Goal: Find specific page/section: Find specific page/section

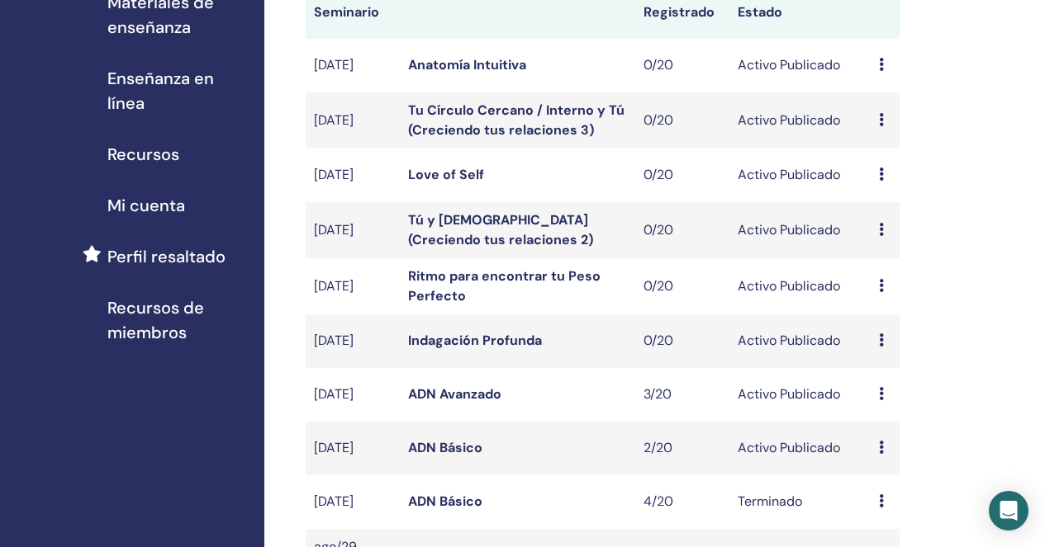
scroll to position [278, 0]
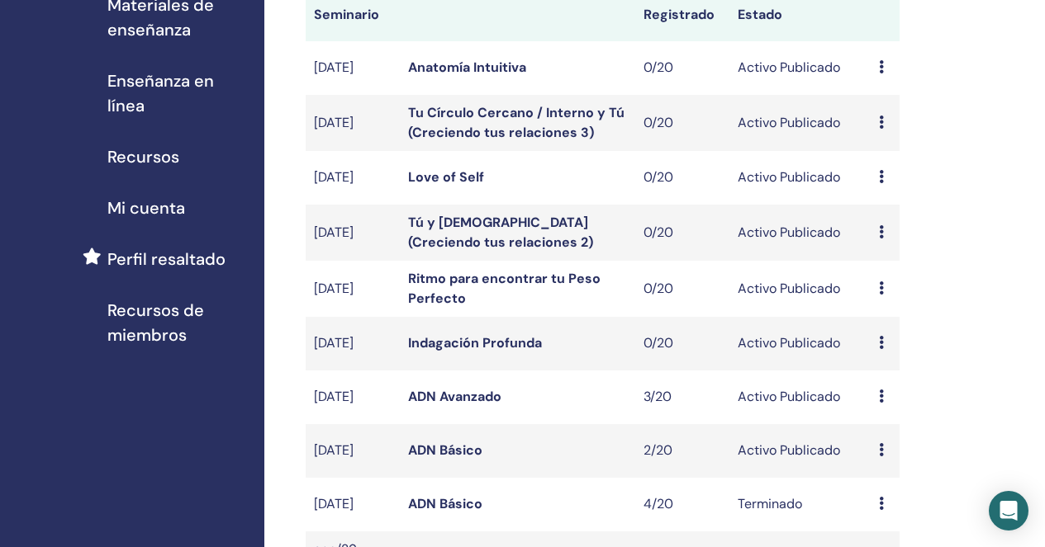
click at [154, 91] on span "Enseñanza en línea" at bounding box center [179, 94] width 144 height 50
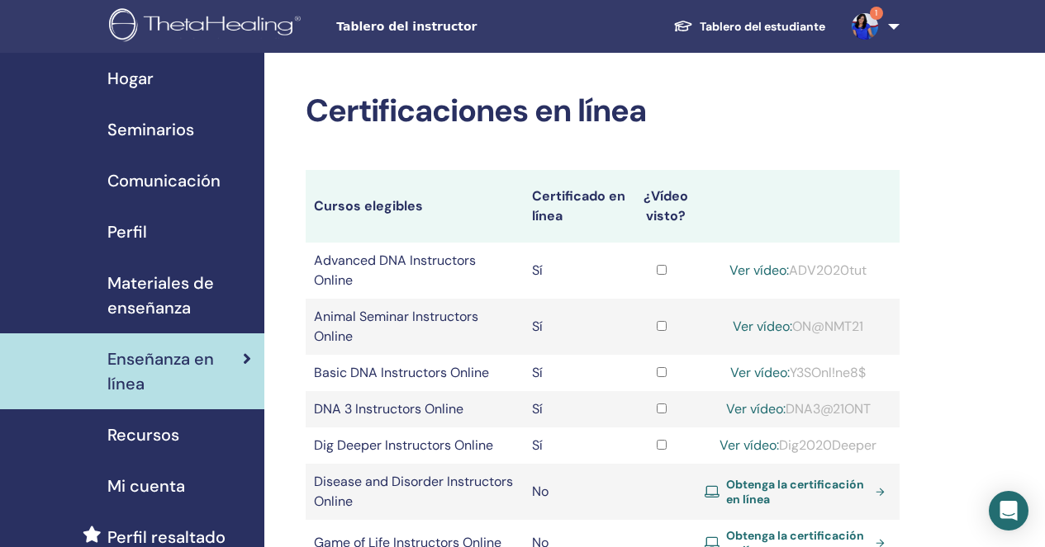
click at [137, 443] on span "Recursos" at bounding box center [143, 435] width 72 height 25
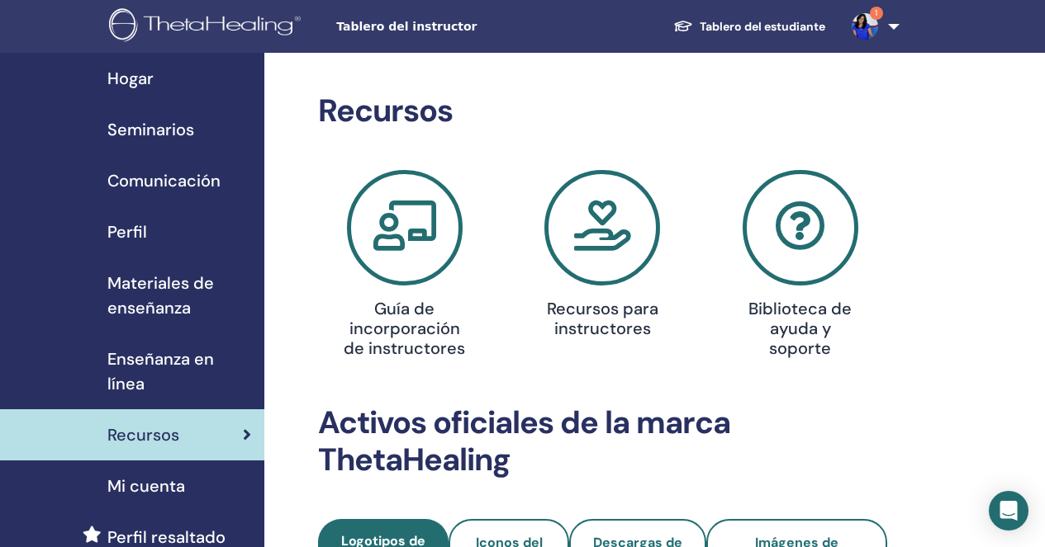
click at [158, 305] on span "Materiales de enseñanza" at bounding box center [179, 296] width 144 height 50
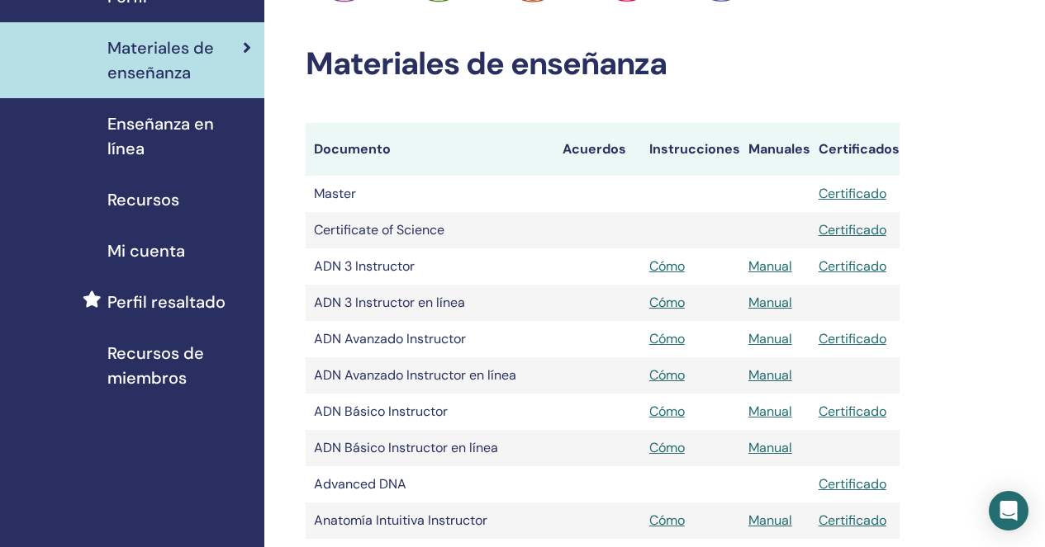
scroll to position [254, 0]
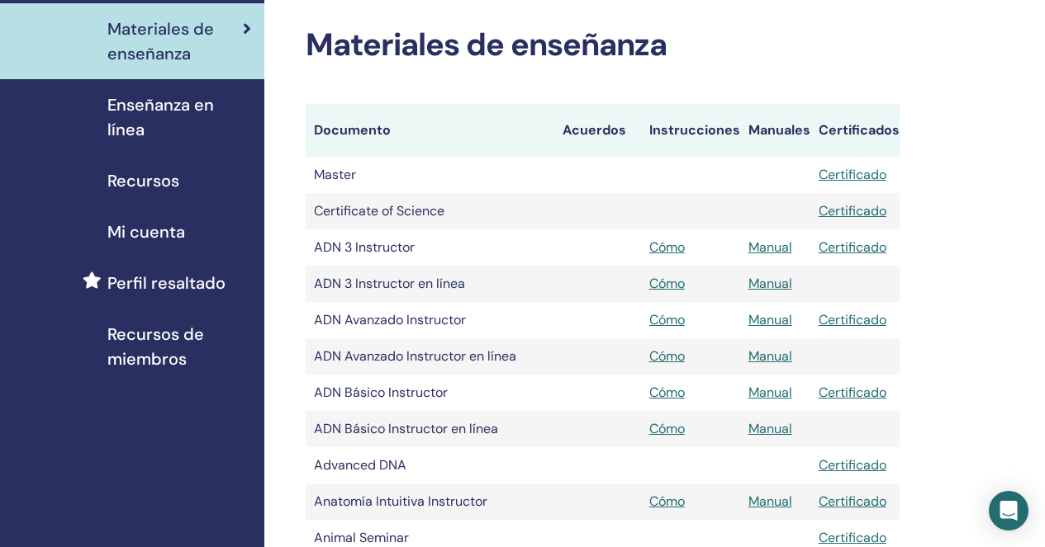
click at [762, 393] on link "Manual" at bounding box center [770, 392] width 44 height 17
